Goal: Find specific page/section: Find specific page/section

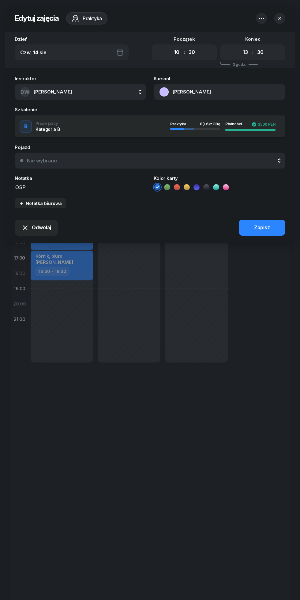
select select "10"
select select "30"
select select "13"
select select "30"
click at [187, 89] on button "[PERSON_NAME]" at bounding box center [220, 92] width 132 height 16
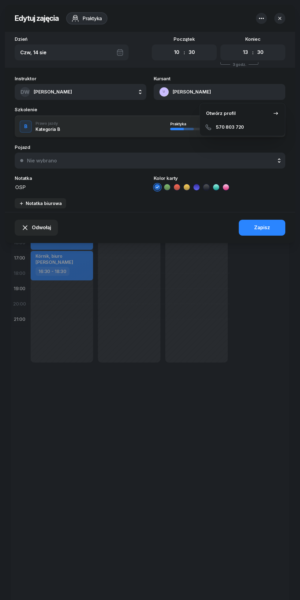
click at [223, 113] on div "Otwórz profil" at bounding box center [221, 113] width 30 height 8
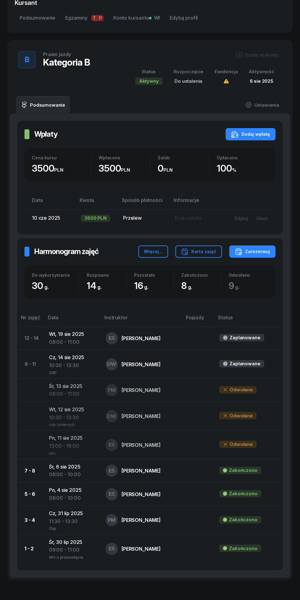
scroll to position [195, 0]
